Goal: Information Seeking & Learning: Learn about a topic

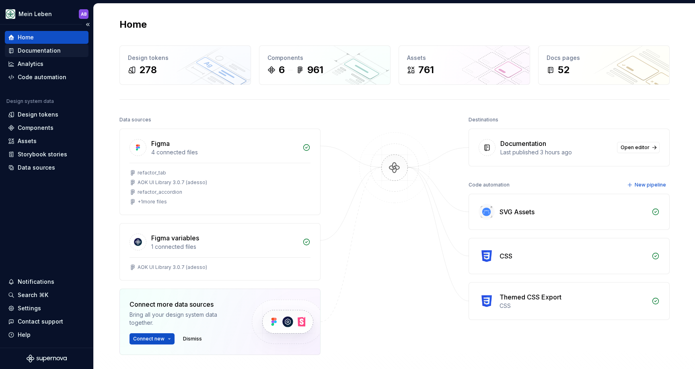
click at [40, 51] on div "Documentation" at bounding box center [39, 51] width 43 height 8
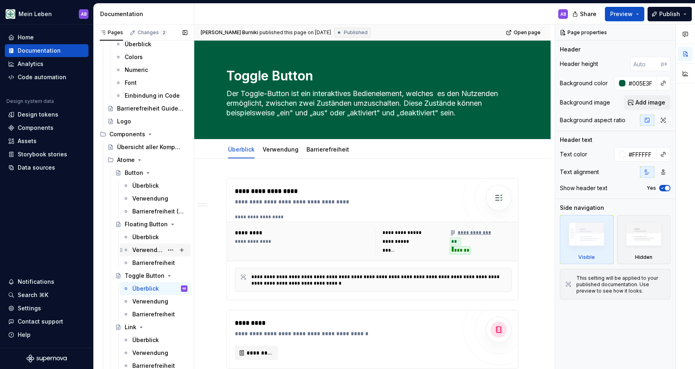
scroll to position [131, 0]
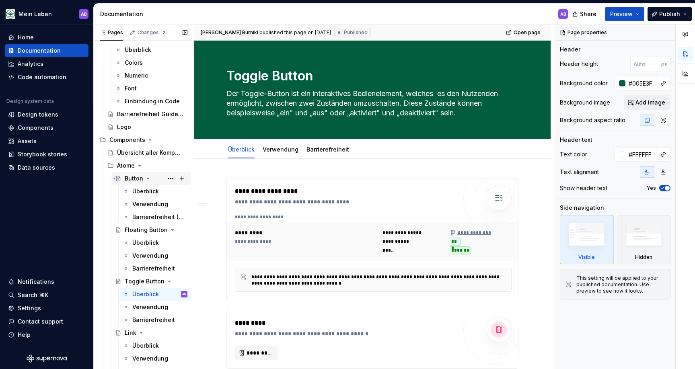
click at [132, 176] on div "Button" at bounding box center [134, 178] width 18 height 8
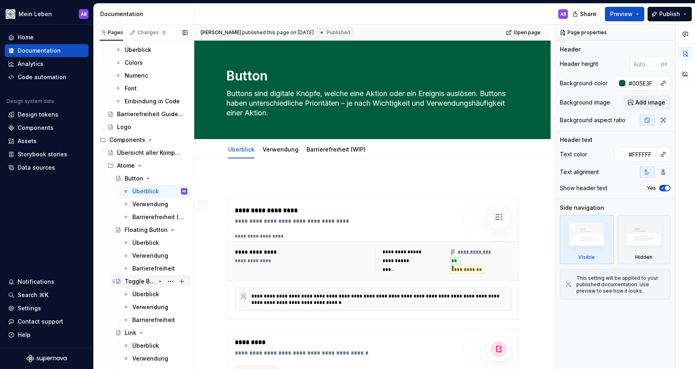
click at [136, 283] on div "Toggle Button" at bounding box center [140, 281] width 31 height 8
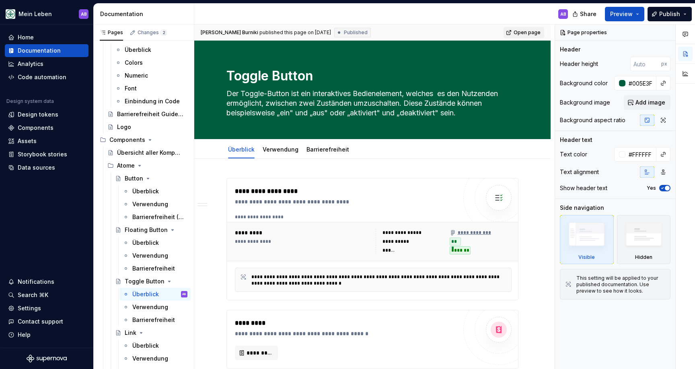
click at [537, 35] on span "Open page" at bounding box center [526, 32] width 27 height 6
type textarea "*"
